Goal: Information Seeking & Learning: Check status

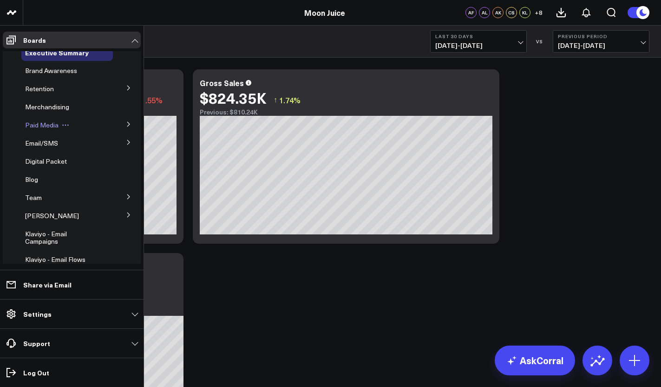
scroll to position [28, 0]
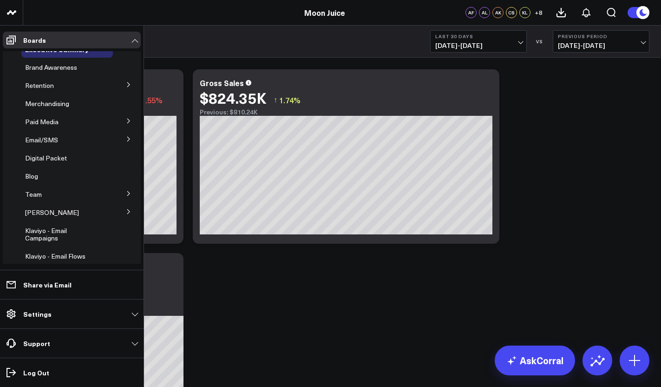
click at [126, 140] on icon at bounding box center [129, 139] width 6 height 6
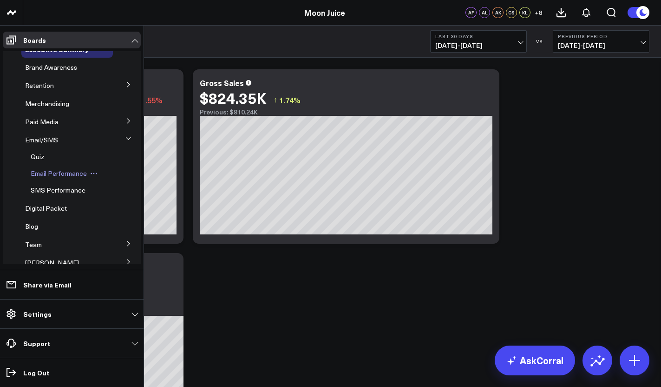
click at [50, 172] on span "Email Performance" at bounding box center [59, 173] width 56 height 9
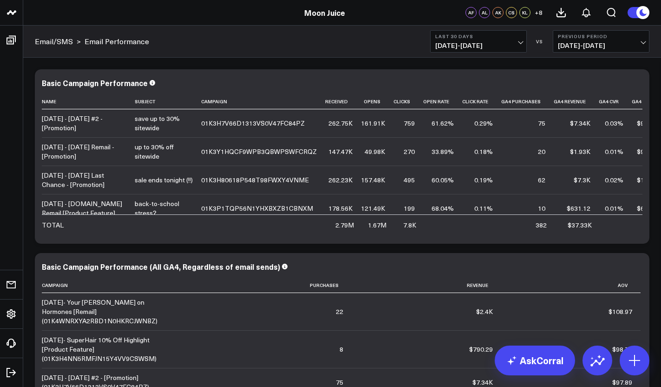
click at [467, 37] on b "Last 30 Days" at bounding box center [478, 36] width 86 height 6
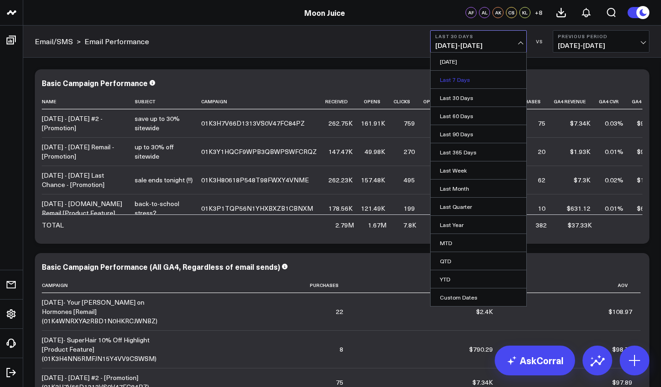
click at [456, 78] on link "Last 7 Days" at bounding box center [479, 80] width 96 height 18
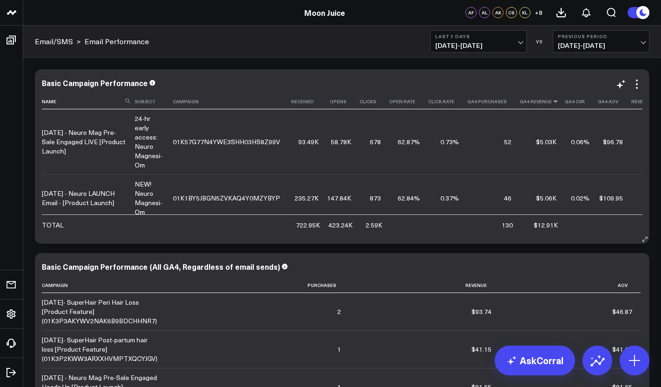
click at [552, 103] on icon at bounding box center [555, 102] width 7 height 6
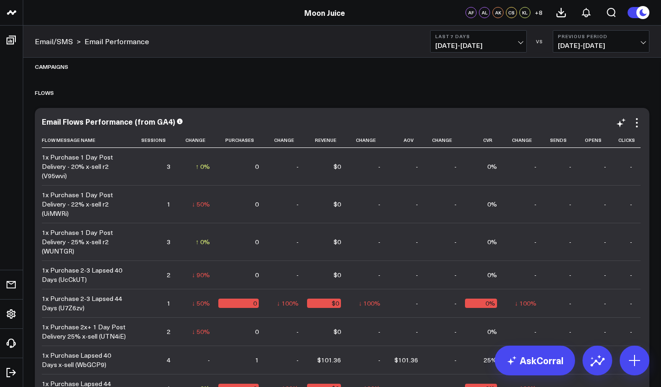
scroll to position [381, 0]
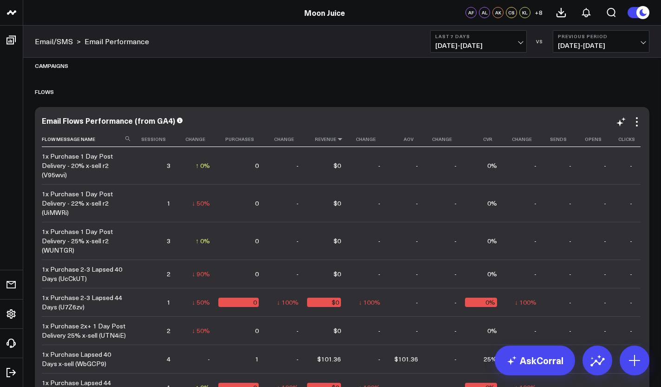
click at [340, 140] on icon at bounding box center [339, 139] width 7 height 6
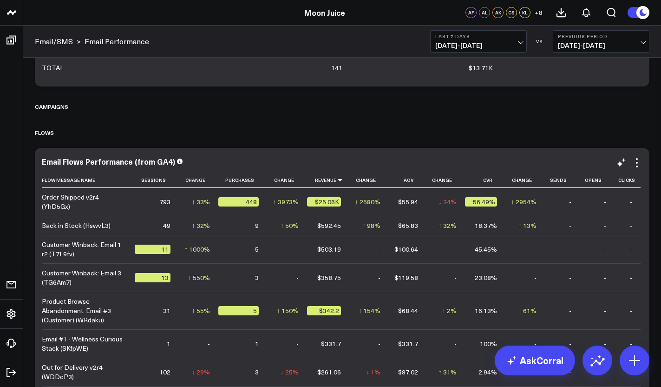
scroll to position [0, 0]
click at [365, 183] on th "Change" at bounding box center [368, 179] width 39 height 15
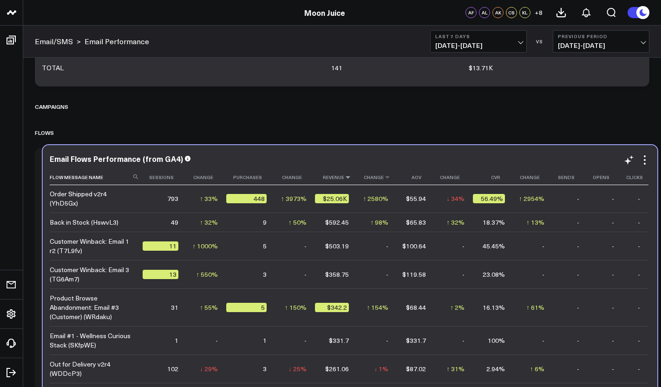
click at [373, 180] on th "Change" at bounding box center [376, 177] width 39 height 15
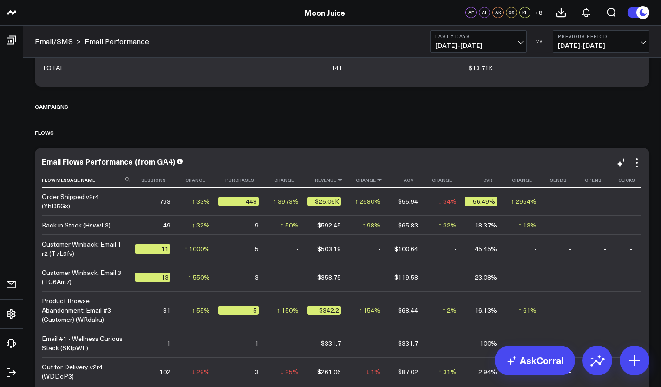
click at [376, 180] on icon at bounding box center [379, 180] width 7 height 6
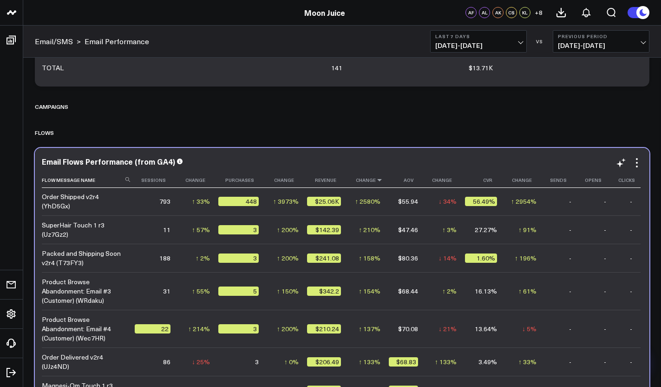
click at [377, 181] on icon at bounding box center [379, 180] width 7 height 6
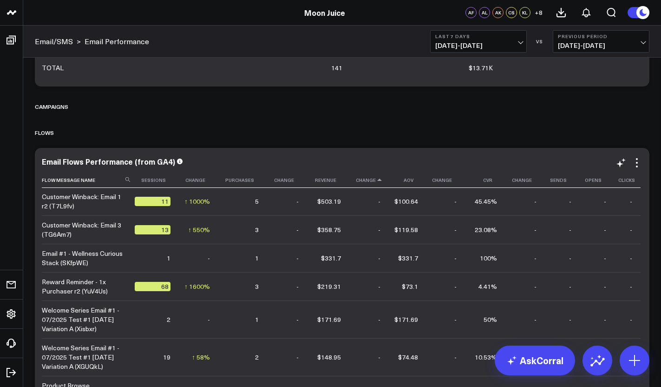
click at [377, 181] on icon at bounding box center [379, 180] width 7 height 6
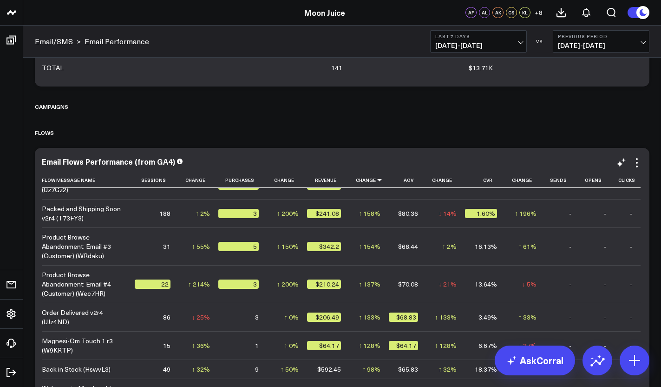
scroll to position [0, 0]
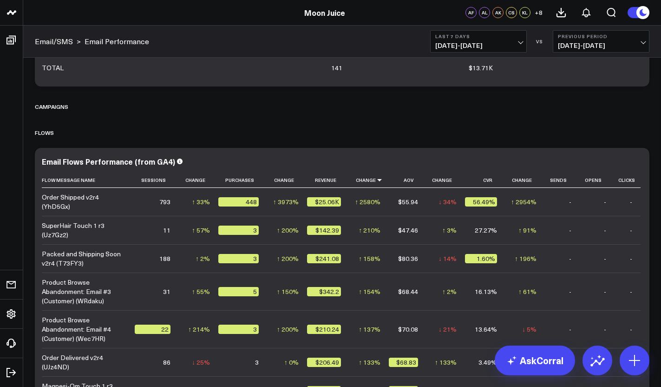
click at [508, 48] on span "[DATE] - [DATE]" at bounding box center [478, 45] width 86 height 7
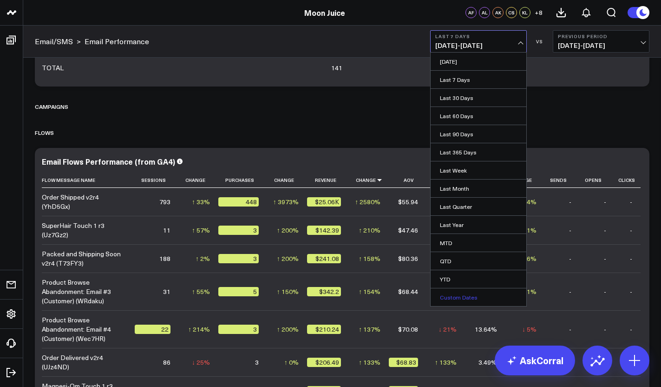
click at [447, 297] on link "Custom Dates" at bounding box center [479, 297] width 96 height 18
select select "8"
select select "2025"
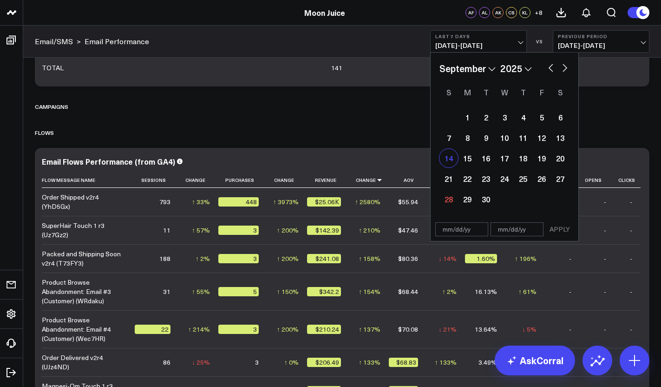
click at [447, 163] on div "14" at bounding box center [449, 158] width 19 height 19
type input "[DATE]"
select select "8"
select select "2025"
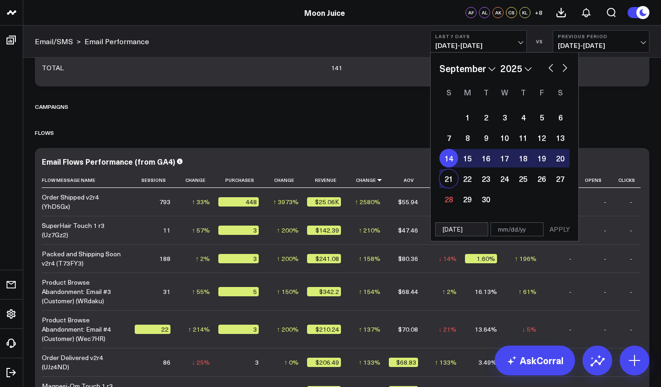
click at [448, 179] on div "21" at bounding box center [449, 178] width 19 height 19
type input "[DATE]"
select select "8"
select select "2025"
click at [555, 230] on button "APPLY" at bounding box center [560, 229] width 28 height 14
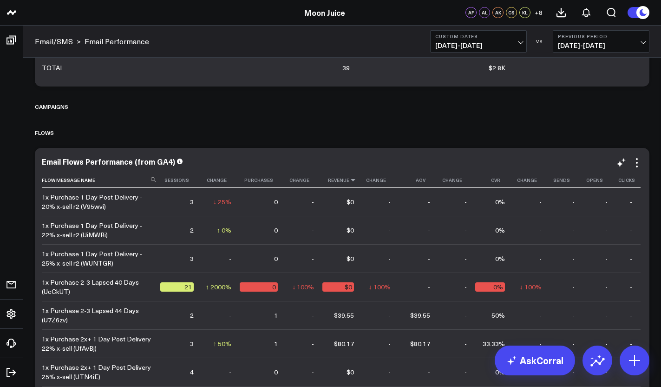
click at [349, 179] on icon at bounding box center [352, 180] width 7 height 6
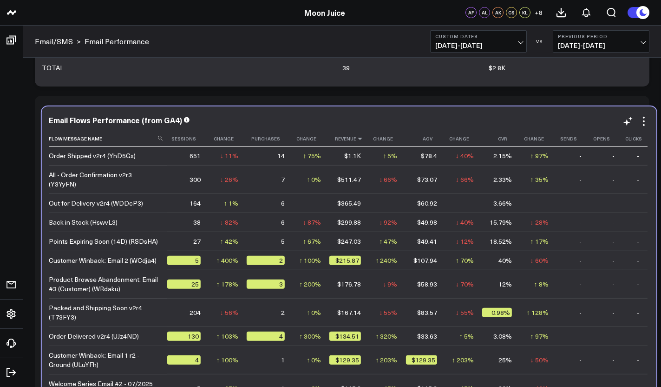
click at [356, 138] on icon at bounding box center [359, 139] width 7 height 6
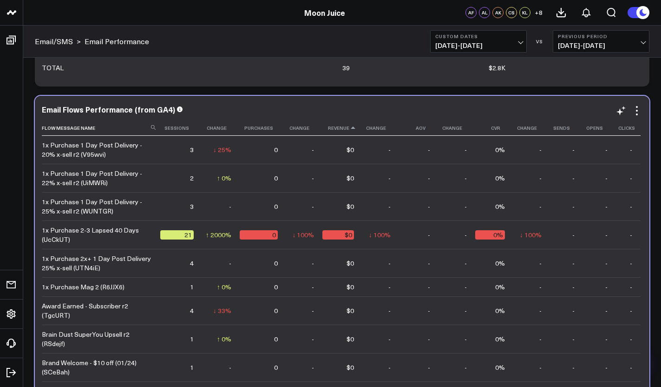
click at [353, 129] on icon at bounding box center [352, 128] width 7 height 6
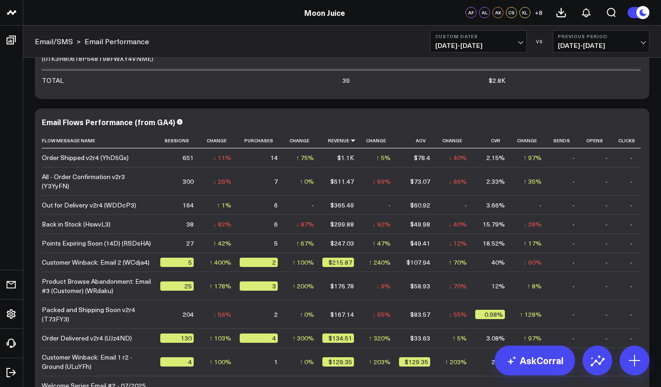
click at [495, 42] on span "[DATE] - [DATE]" at bounding box center [478, 45] width 86 height 7
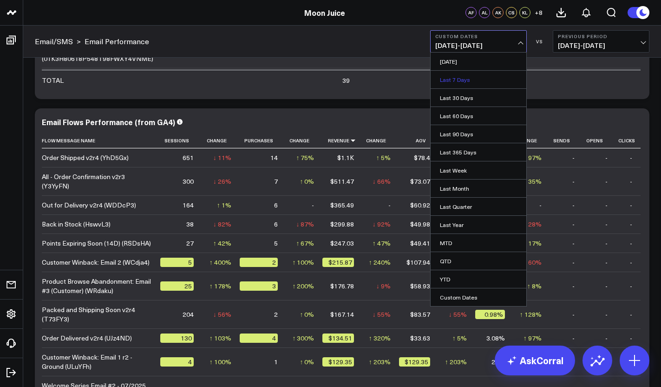
click at [460, 75] on link "Last 7 Days" at bounding box center [479, 80] width 96 height 18
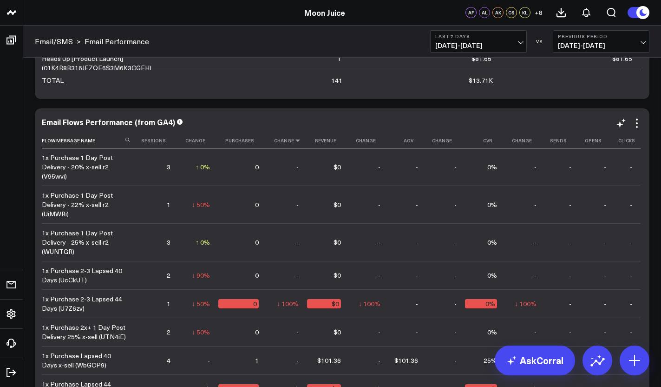
click at [298, 143] on icon at bounding box center [297, 141] width 7 height 6
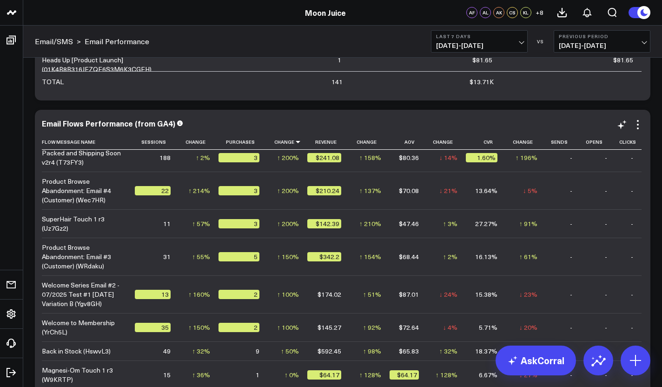
scroll to position [37, 0]
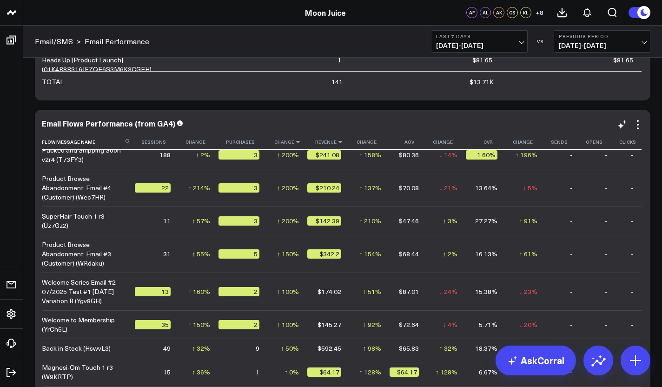
click at [339, 143] on icon at bounding box center [339, 142] width 7 height 6
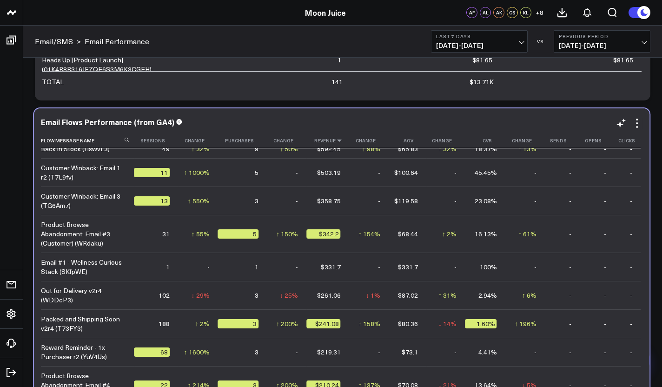
click at [339, 142] on icon at bounding box center [339, 141] width 7 height 6
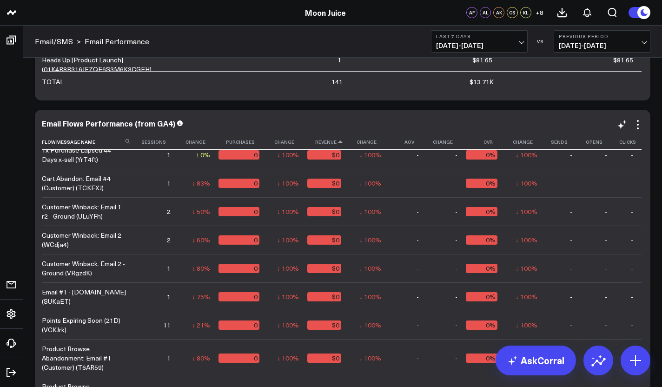
click at [336, 143] on icon at bounding box center [339, 142] width 7 height 6
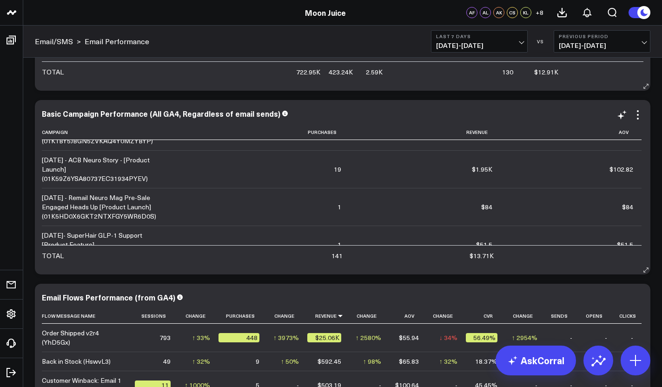
scroll to position [181, 0]
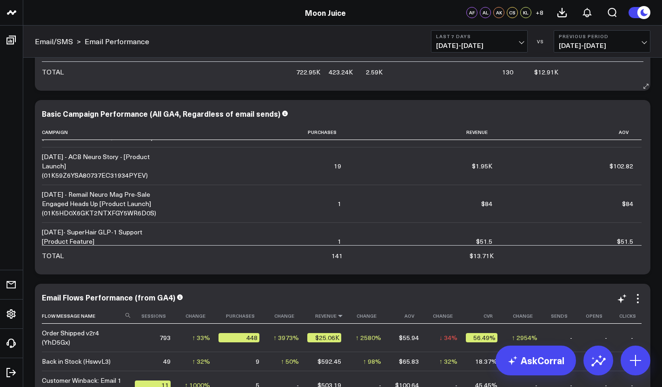
click at [338, 316] on icon at bounding box center [339, 316] width 7 height 6
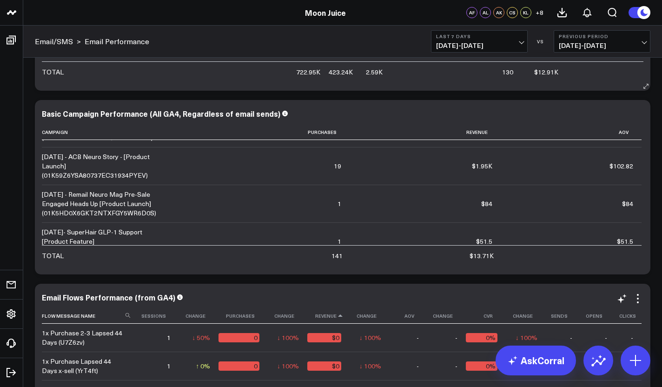
click at [338, 316] on icon at bounding box center [339, 316] width 7 height 6
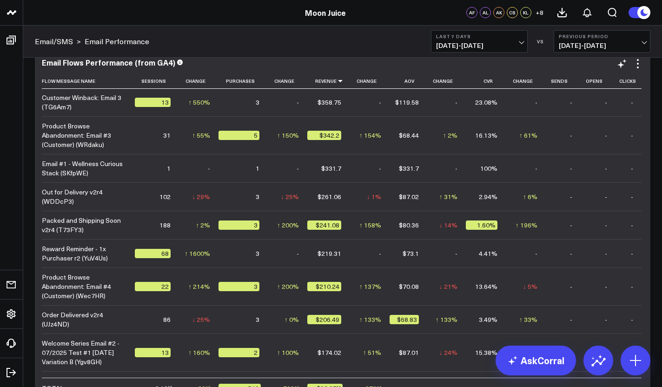
scroll to position [78, 0]
